Goal: Task Accomplishment & Management: Complete application form

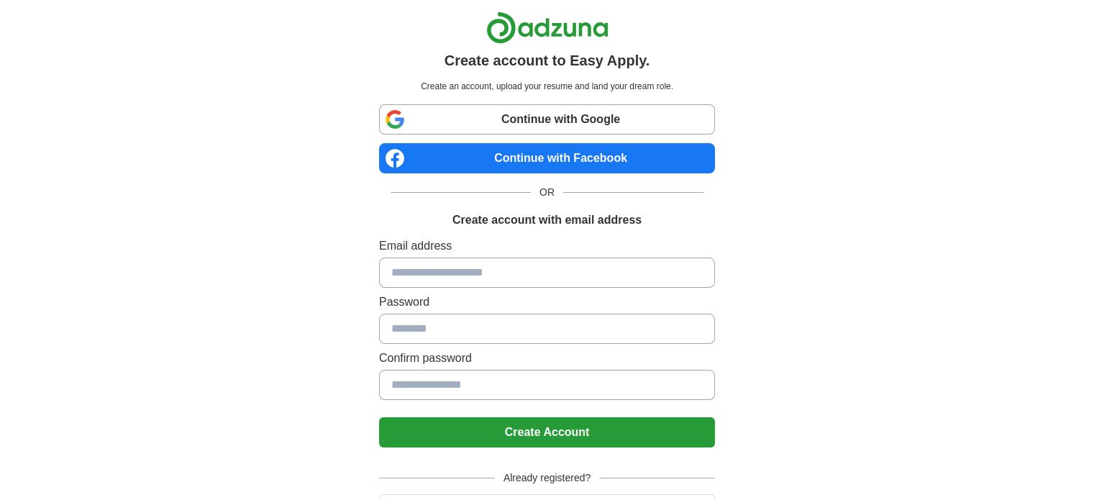
click at [437, 265] on input at bounding box center [547, 273] width 336 height 30
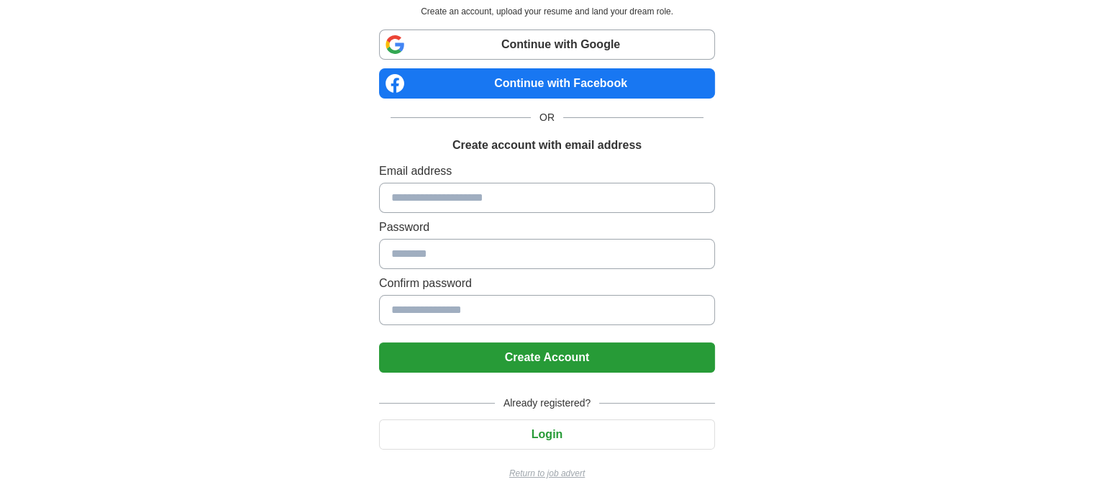
scroll to position [75, 0]
click at [550, 432] on button "Login" at bounding box center [547, 434] width 336 height 30
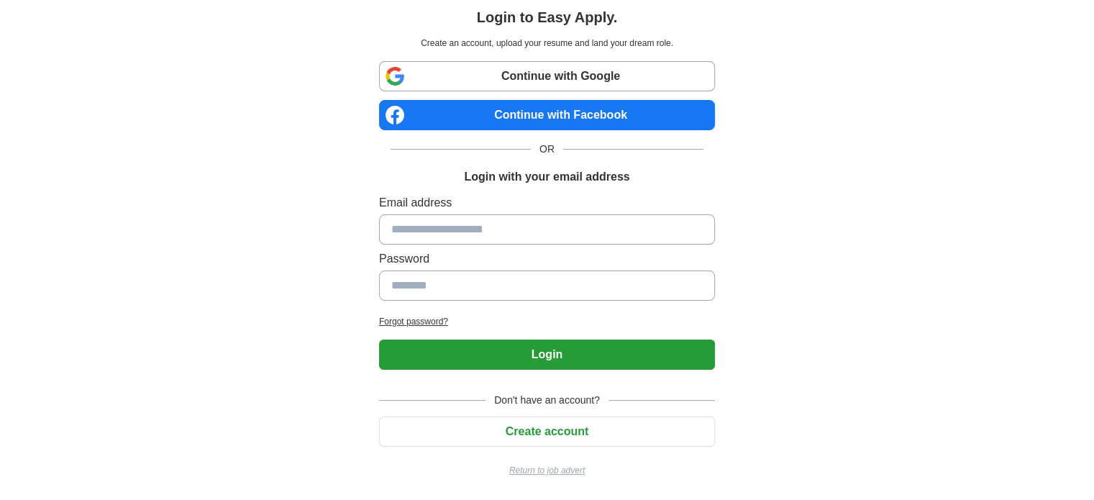
scroll to position [41, 0]
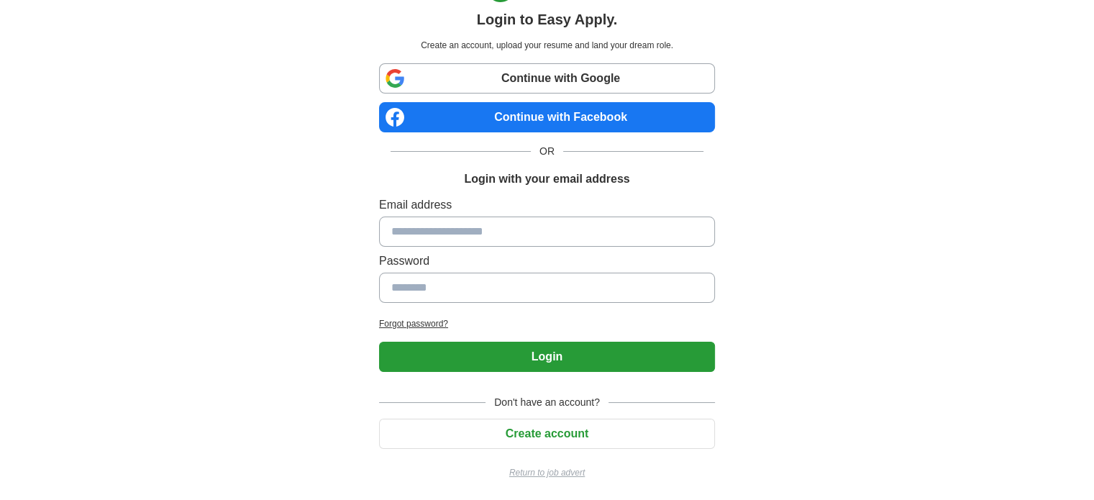
click at [472, 224] on input at bounding box center [547, 232] width 336 height 30
type input "**********"
click at [379, 342] on button "Login" at bounding box center [547, 357] width 336 height 30
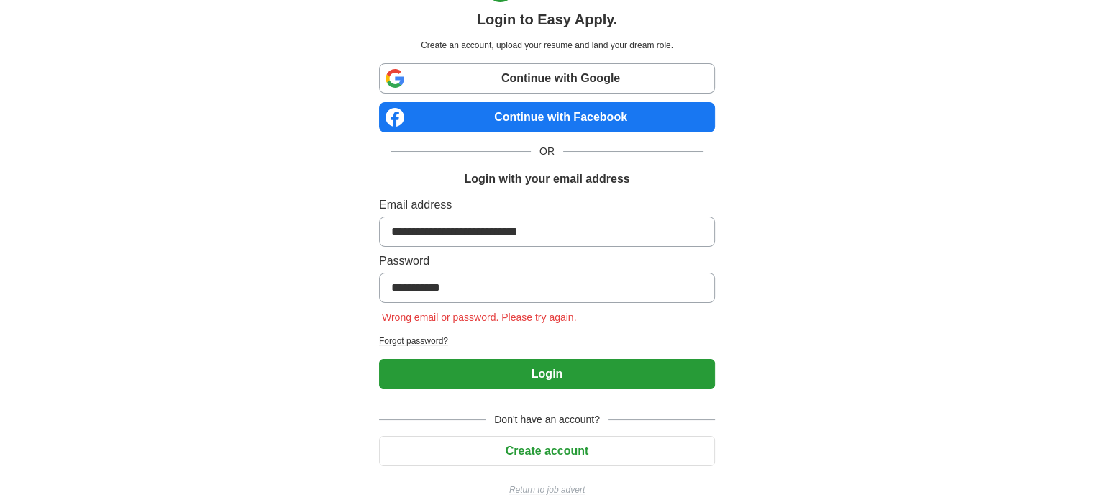
click at [547, 447] on button "Create account" at bounding box center [547, 451] width 336 height 30
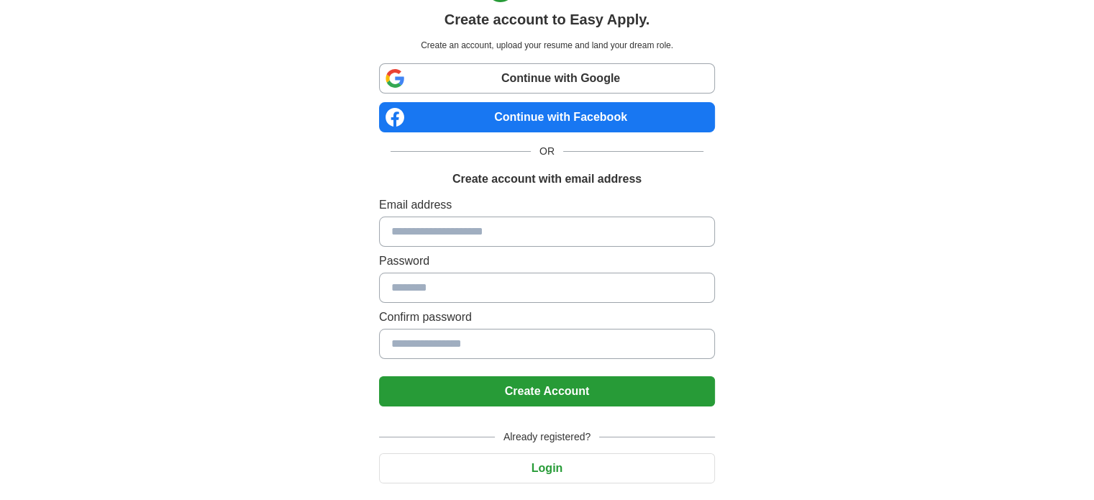
click at [454, 241] on input at bounding box center [547, 232] width 336 height 30
type input "**********"
click at [379, 376] on button "Create Account" at bounding box center [547, 391] width 336 height 30
